Goal: Navigation & Orientation: Find specific page/section

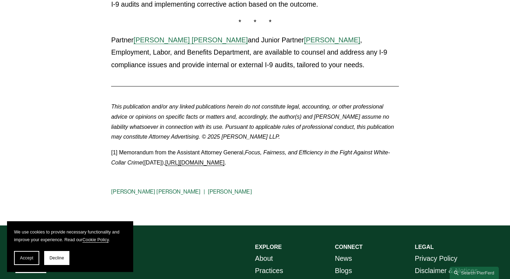
scroll to position [883, 0]
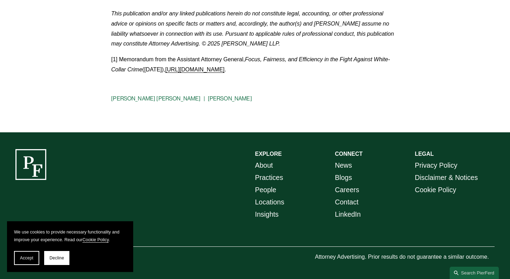
click at [175, 96] on link "[PERSON_NAME] [PERSON_NAME]" at bounding box center [155, 98] width 89 height 7
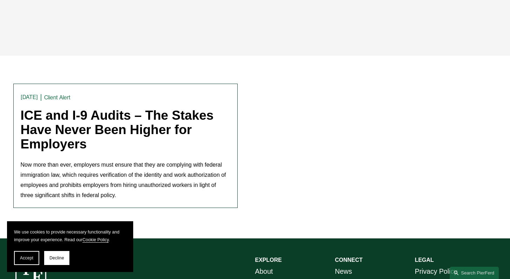
scroll to position [19, 0]
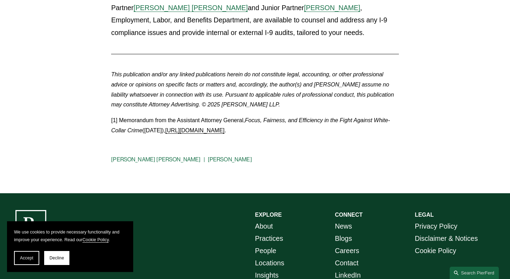
scroll to position [883, 0]
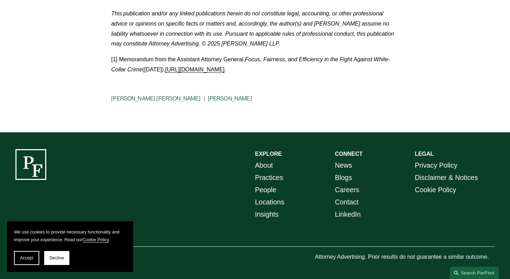
click at [216, 99] on link "[PERSON_NAME]" at bounding box center [230, 98] width 44 height 7
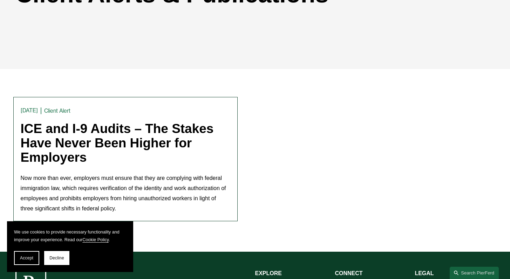
scroll to position [236, 0]
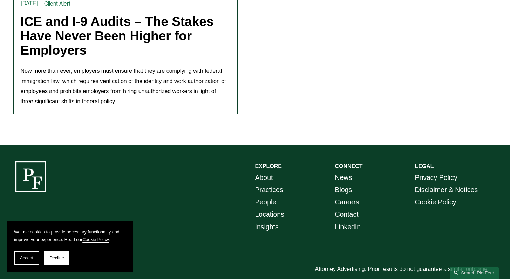
click at [25, 263] on button "Accept" at bounding box center [26, 258] width 25 height 14
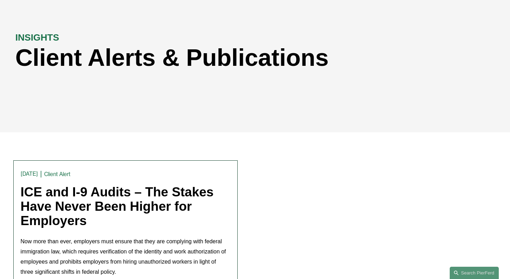
scroll to position [0, 0]
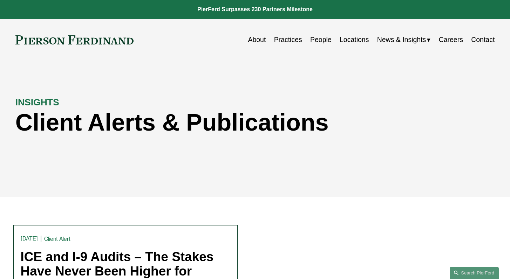
click at [320, 39] on link "People" at bounding box center [320, 40] width 21 height 14
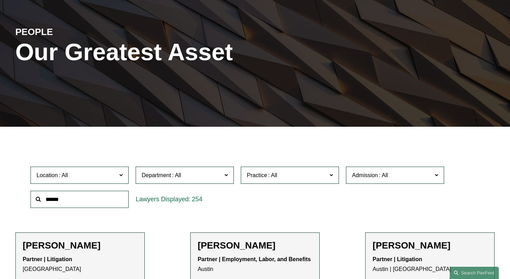
scroll to position [76, 0]
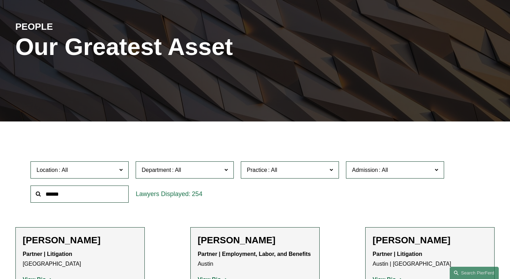
click at [87, 172] on span "Location" at bounding box center [76, 169] width 80 height 9
click at [285, 126] on div at bounding box center [255, 127] width 510 height 10
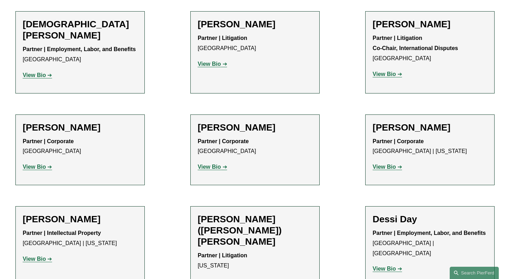
scroll to position [2367, 0]
